Goal: Task Accomplishment & Management: Complete application form

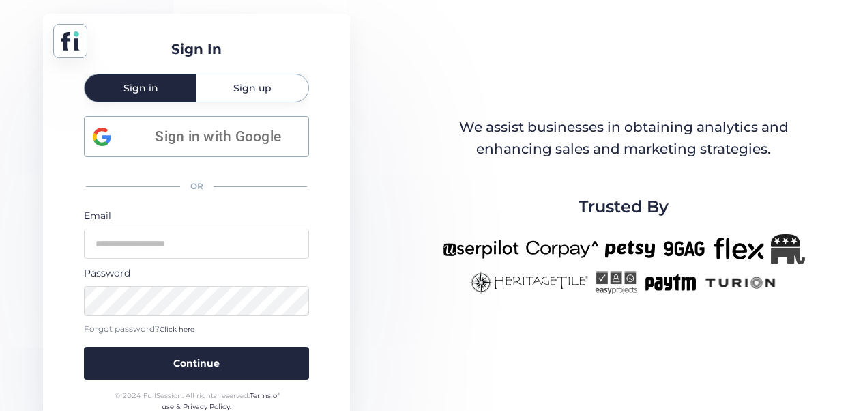
click at [231, 126] on span "Sign in with Google" at bounding box center [218, 137] width 164 height 23
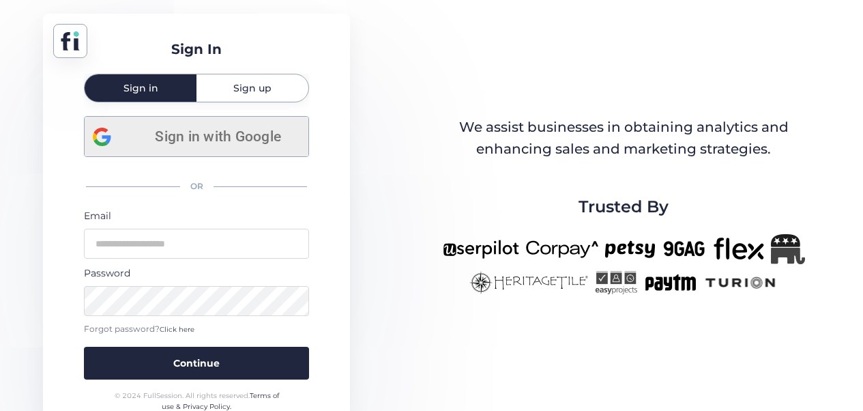
click at [192, 135] on span "Sign in with Google" at bounding box center [218, 137] width 164 height 23
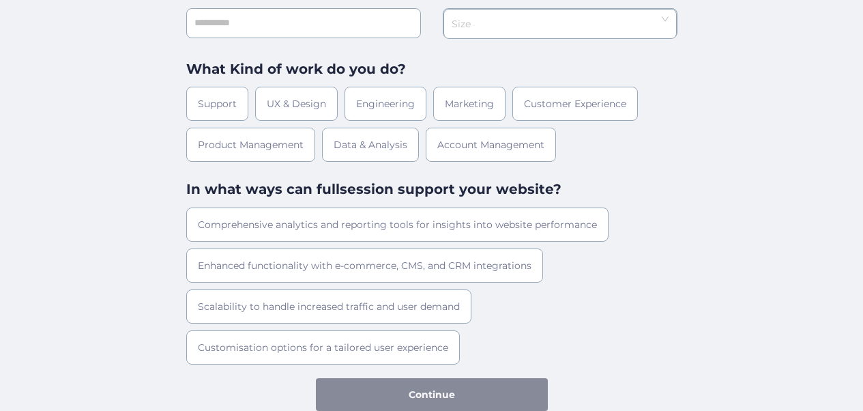
scroll to position [2, 0]
